Goal: Find contact information

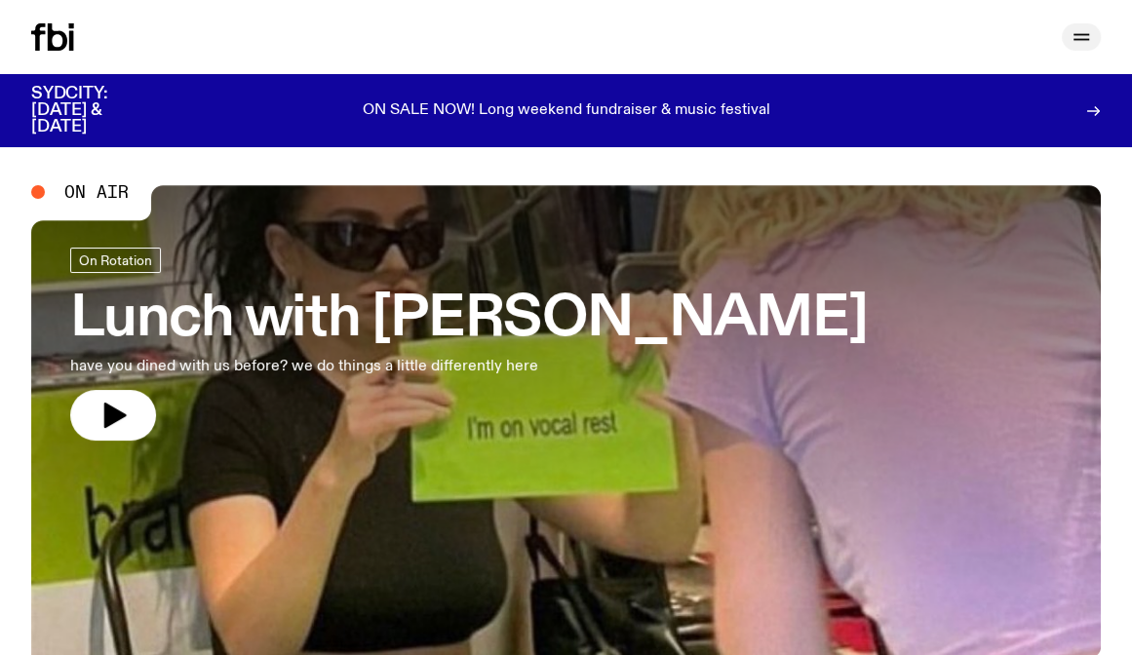
click at [1084, 44] on icon "button" at bounding box center [1081, 36] width 23 height 23
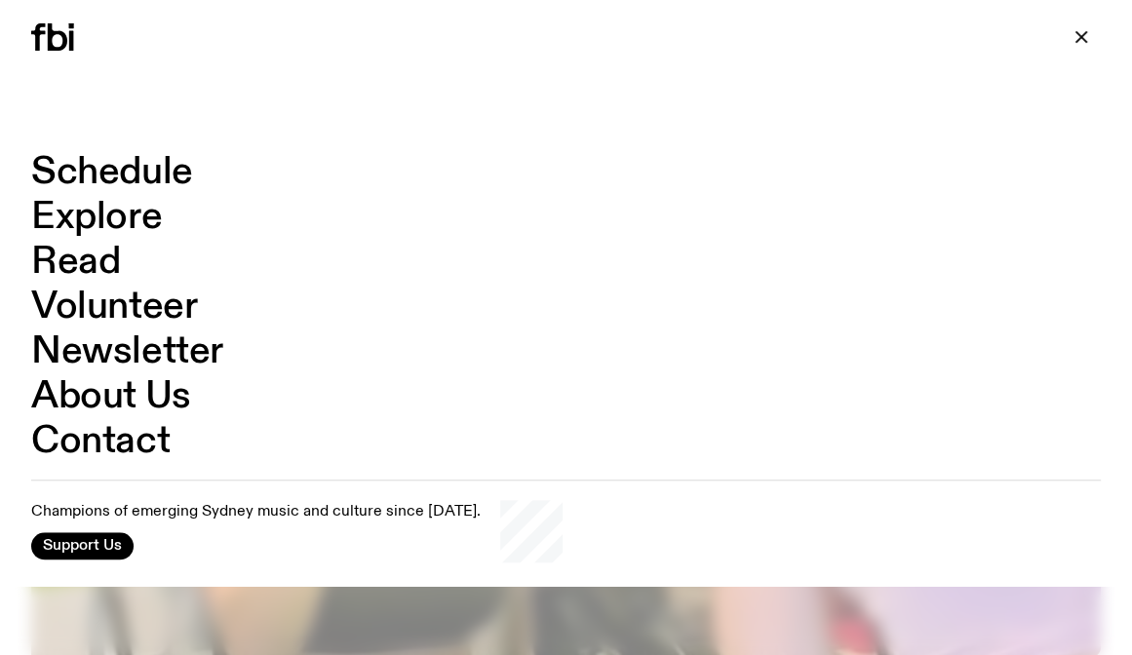
click at [115, 452] on link "Contact" at bounding box center [100, 441] width 138 height 37
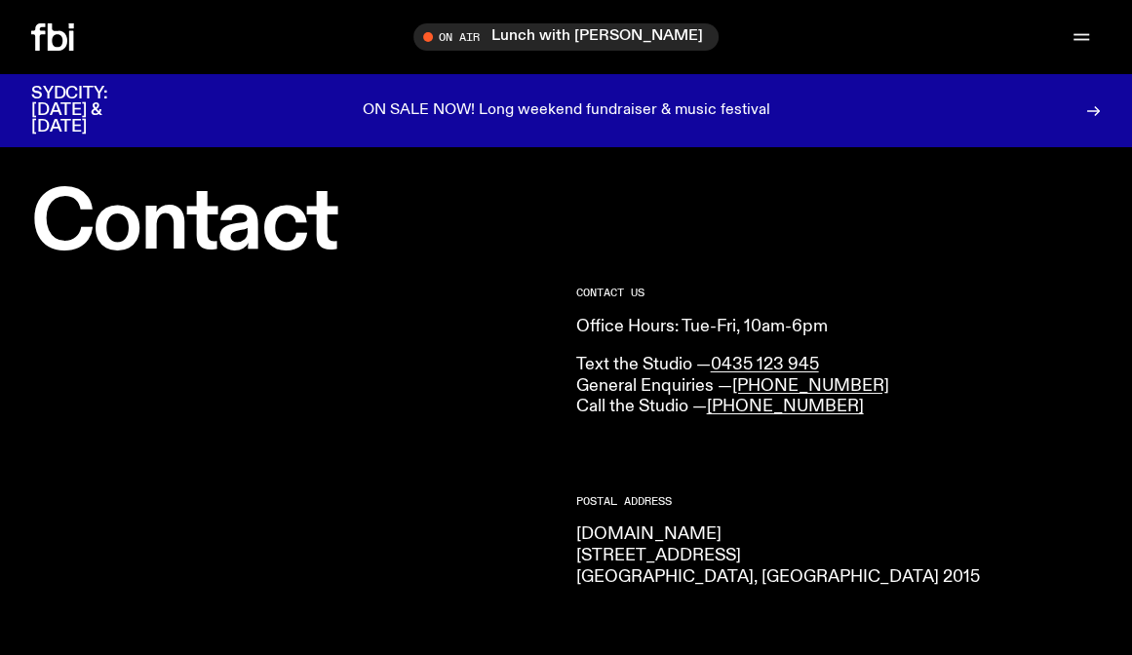
drag, startPoint x: 861, startPoint y: 351, endPoint x: 859, endPoint y: 364, distance: 12.8
click at [859, 351] on div "CONTACT US Office Hours: Tue-Fri, 10am-6pm Text the Studio — 0435 123 945 Gener…" at bounding box center [839, 353] width 526 height 131
drag, startPoint x: 866, startPoint y: 378, endPoint x: 736, endPoint y: 387, distance: 130.0
click at [736, 387] on p "Text the Studio — 0435 123 945 General Enquiries — [PHONE_NUMBER] Call the Stud…" at bounding box center [839, 386] width 526 height 63
copy link "[PHONE_NUMBER]"
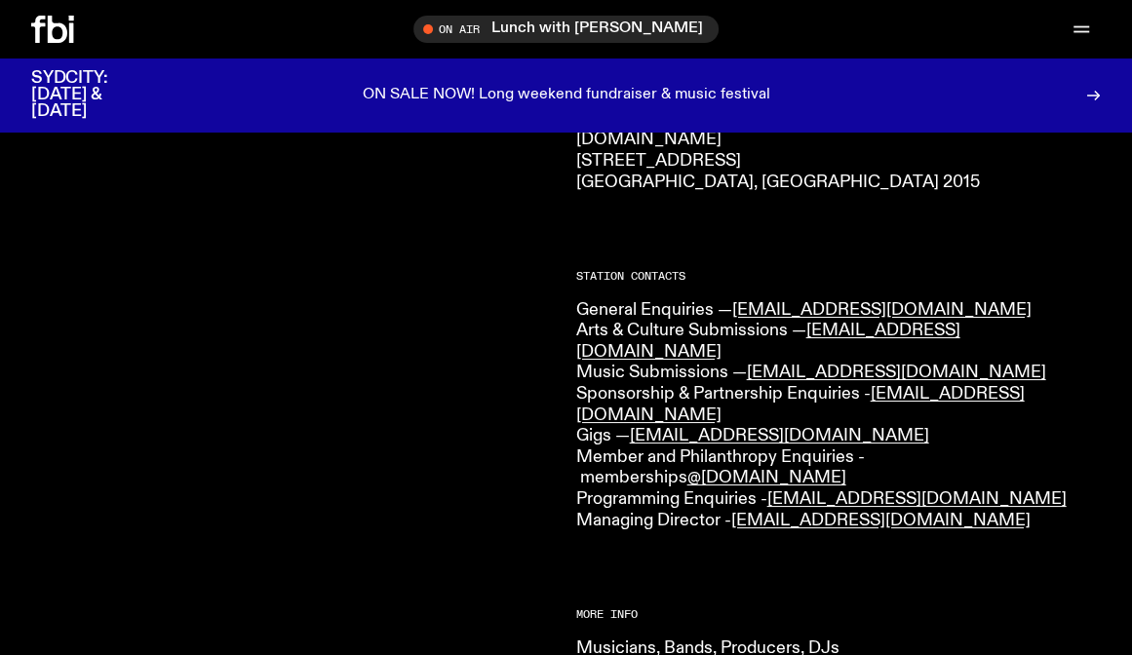
scroll to position [378, 0]
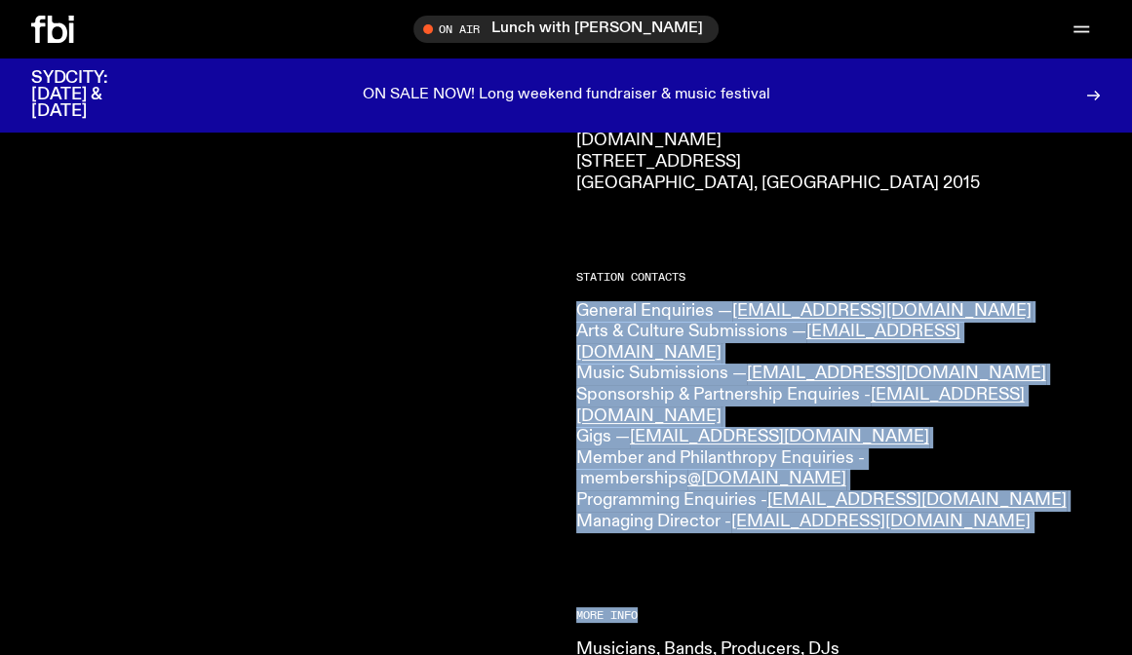
drag, startPoint x: 577, startPoint y: 305, endPoint x: 1003, endPoint y: 479, distance: 460.2
click at [1003, 479] on div "CONTACT US Office Hours: Tue-Fri, 10am-6pm Text the Studio — 0435 123 945 Gener…" at bounding box center [839, 497] width 526 height 1206
copy div "General Enquiries — [EMAIL_ADDRESS][DOMAIN_NAME] Arts & Culture Submissions — […"
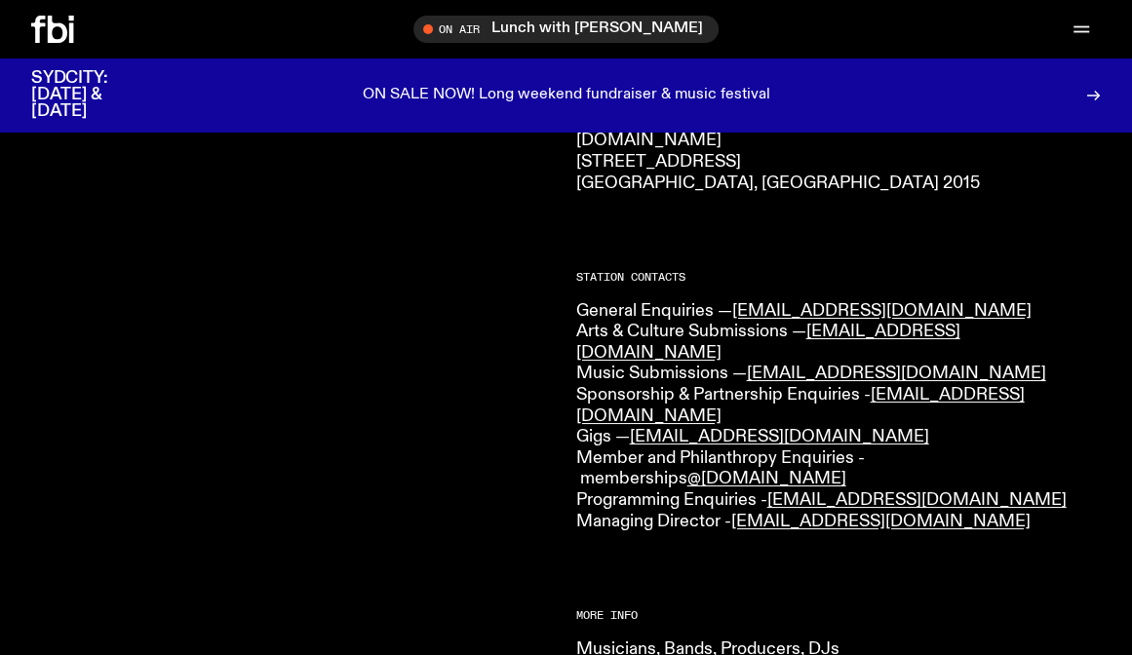
click at [684, 232] on div "CONTACT US Office Hours: Tue-Fri, 10am-6pm Text the Studio — 0435 123 945 Gener…" at bounding box center [839, 497] width 526 height 1206
